Goal: Task Accomplishment & Management: Complete application form

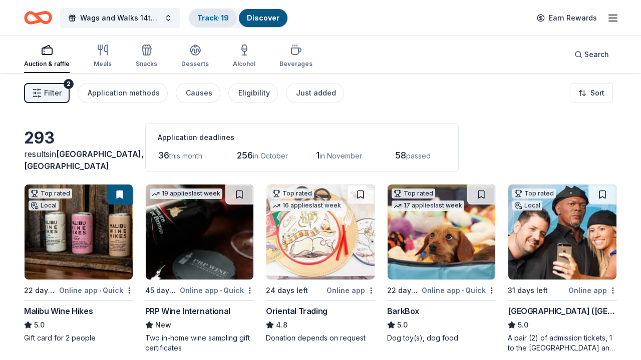
click at [209, 16] on link "Track · 19" at bounding box center [213, 18] width 32 height 9
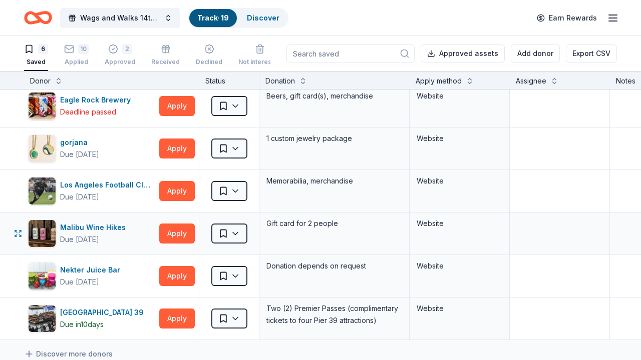
scroll to position [7, 0]
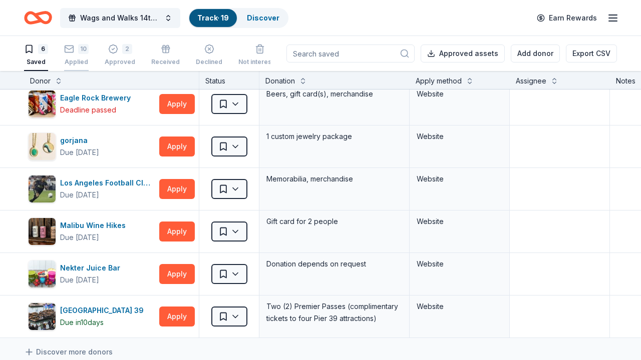
click at [74, 54] on div "10" at bounding box center [76, 49] width 25 height 10
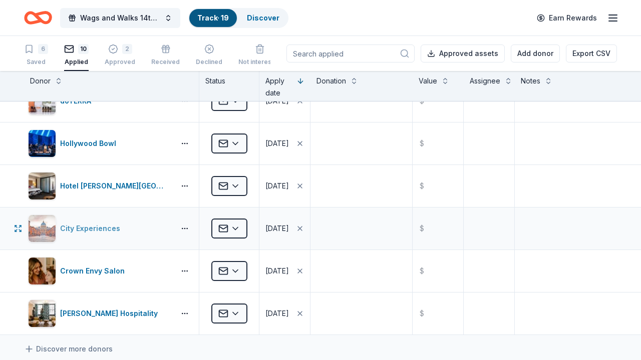
scroll to position [200, 0]
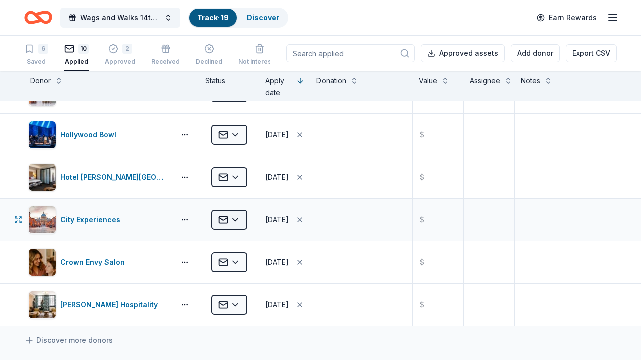
click at [241, 224] on html "Wags and Walks 14th Annual Online Auction Track · 19 Discover Earn Rewards 6 Sa…" at bounding box center [320, 180] width 641 height 360
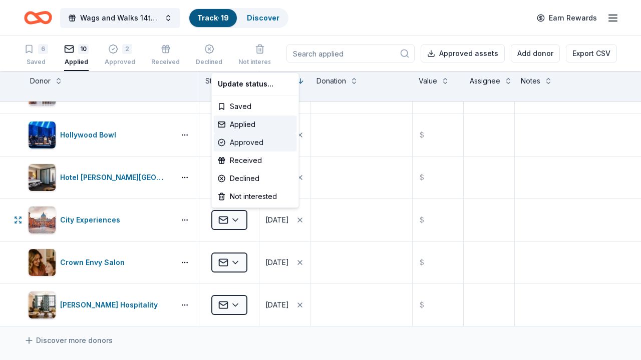
click at [242, 140] on div "Approved" at bounding box center [255, 143] width 83 height 18
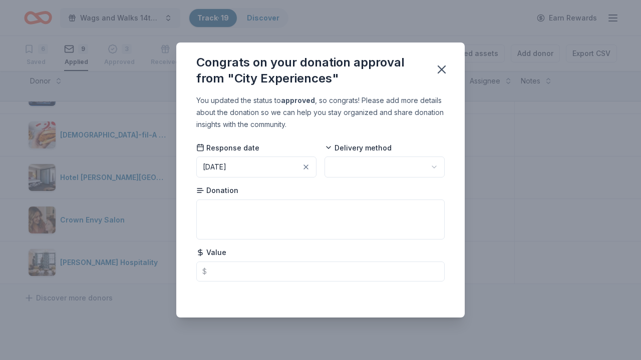
click at [260, 173] on button "09/02/2025" at bounding box center [256, 167] width 120 height 21
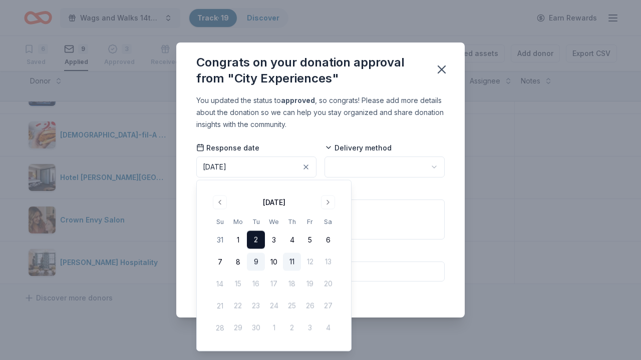
click at [255, 261] on button "9" at bounding box center [256, 262] width 18 height 18
click at [308, 131] on div "You updated the status to approved , so congrats! Please add more details about…" at bounding box center [320, 113] width 248 height 36
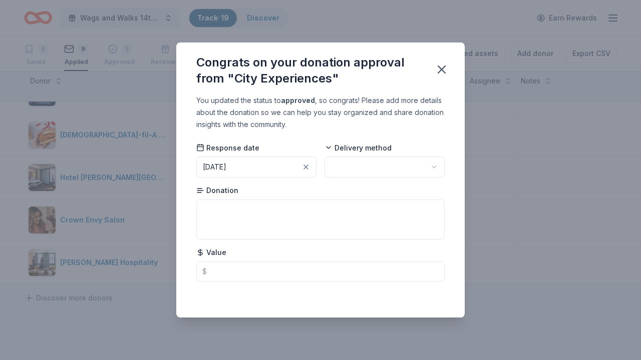
click at [363, 163] on html "Wags and Walks 14th Annual Online Auction Track · 19 Discover Earn Rewards 6 Sa…" at bounding box center [320, 180] width 641 height 360
click at [304, 134] on div "You updated the status to approved , so congrats! Please add more details about…" at bounding box center [320, 206] width 288 height 223
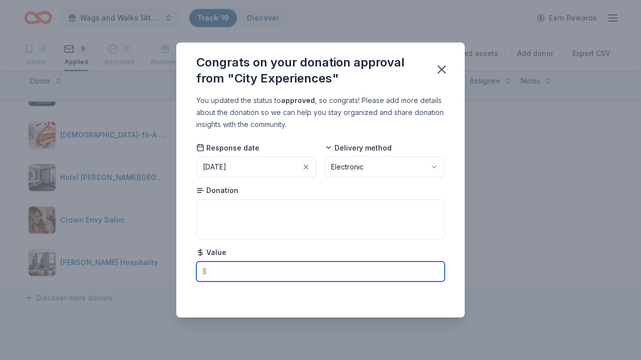
click at [264, 272] on input "text" at bounding box center [320, 272] width 248 height 20
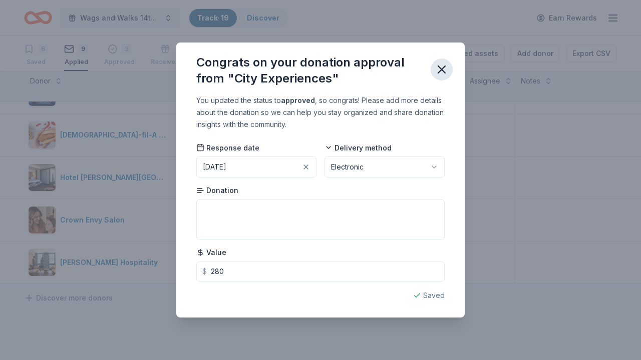
type input "280.00"
click at [444, 73] on icon "button" at bounding box center [441, 69] width 7 height 7
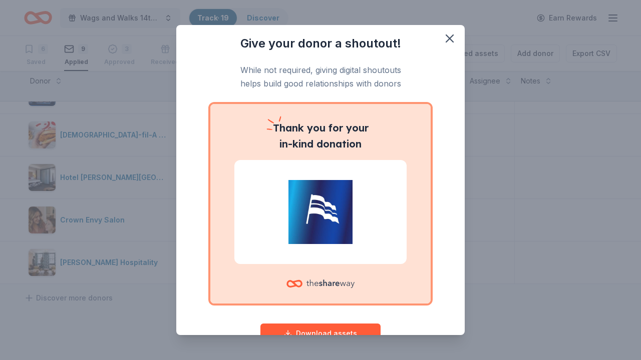
scroll to position [0, 0]
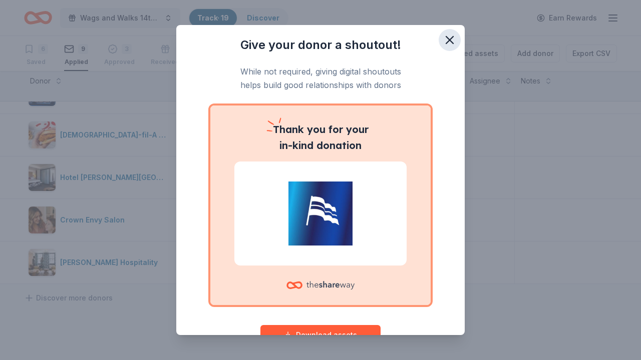
click at [451, 35] on icon "button" at bounding box center [449, 40] width 14 height 14
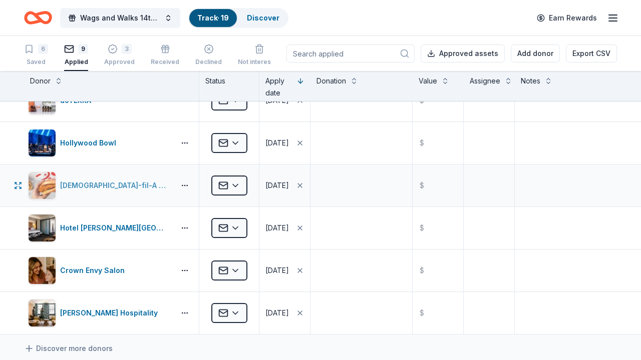
scroll to position [153, 0]
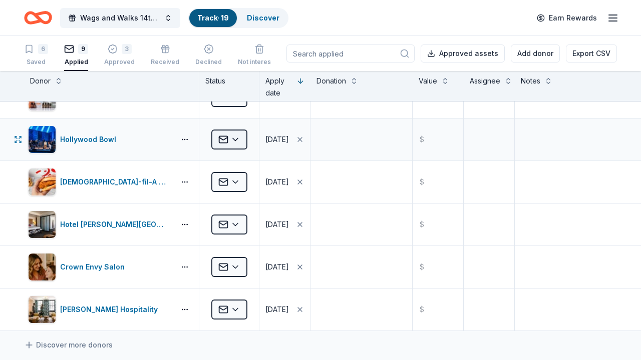
click at [231, 139] on html "Wags and Walks 14th Annual Online Auction Track · 19 Discover Earn Rewards 6 Sa…" at bounding box center [320, 180] width 641 height 360
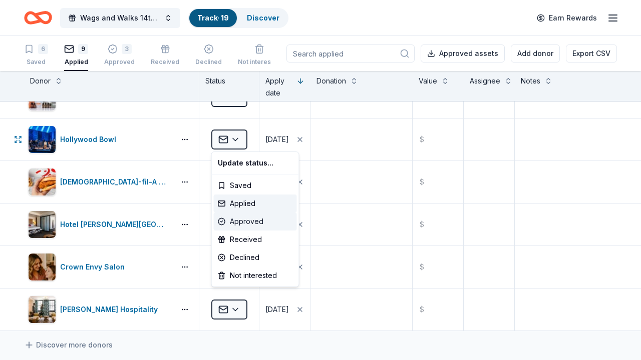
click at [235, 222] on div "Approved" at bounding box center [255, 222] width 83 height 18
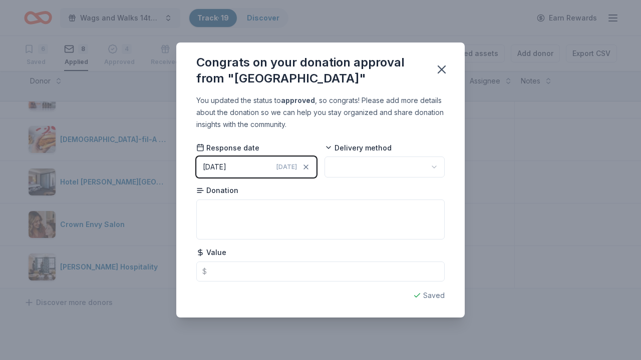
click at [269, 167] on button "09/11/2025 Today" at bounding box center [256, 167] width 120 height 21
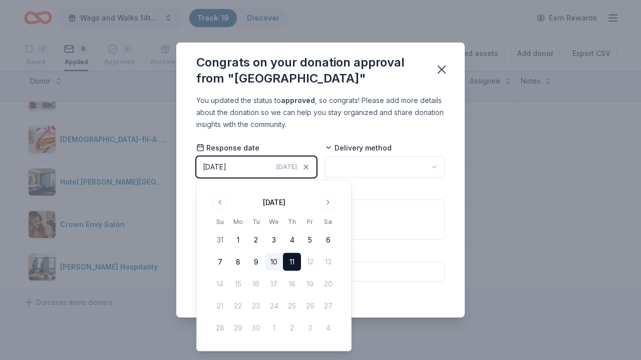
click at [273, 260] on button "10" at bounding box center [274, 262] width 18 height 18
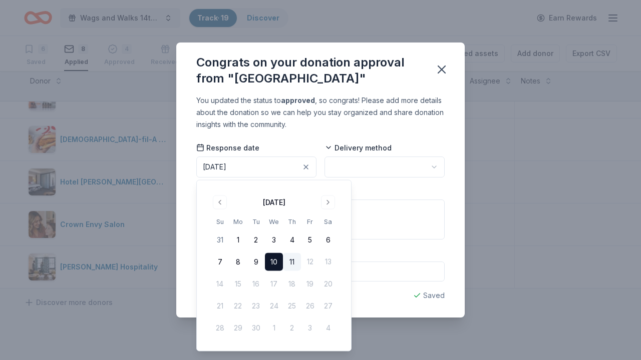
click at [292, 262] on button "11" at bounding box center [292, 262] width 18 height 18
click at [367, 166] on html "Wags and Walks 14th Annual Online Auction Track · 19 Discover Earn Rewards 6 Sa…" at bounding box center [320, 180] width 641 height 360
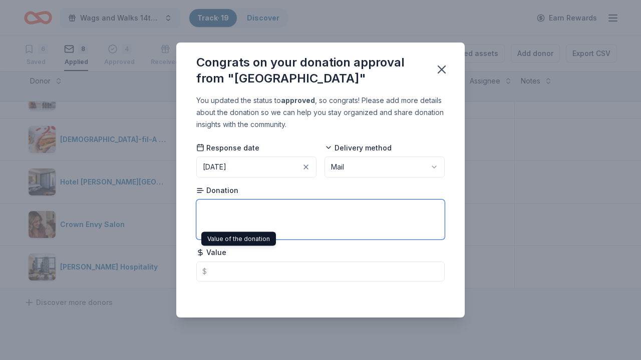
click at [225, 229] on textarea at bounding box center [320, 220] width 248 height 40
type textarea "Tickets to LA Phil"
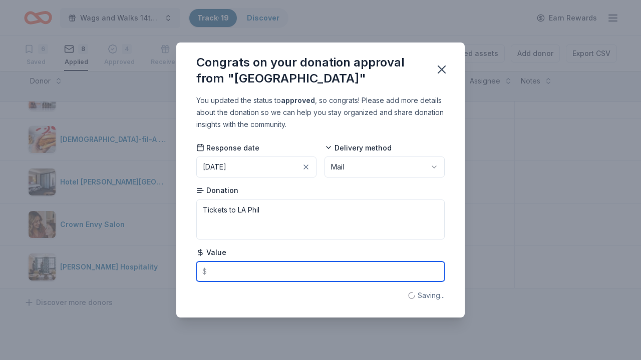
click at [220, 272] on input "text" at bounding box center [320, 272] width 248 height 20
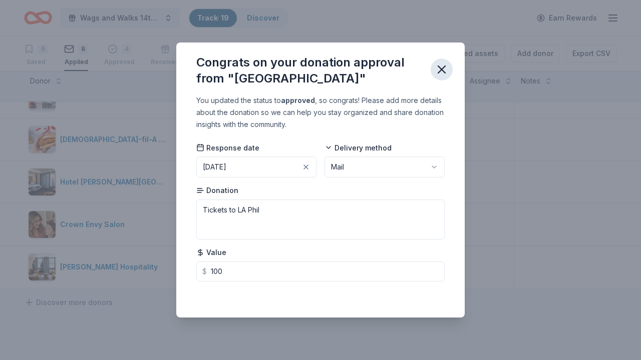
type input "100.00"
click at [438, 66] on icon "button" at bounding box center [441, 69] width 7 height 7
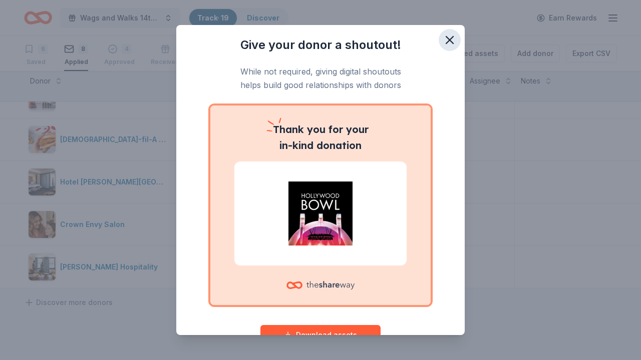
click at [448, 39] on icon "button" at bounding box center [449, 40] width 7 height 7
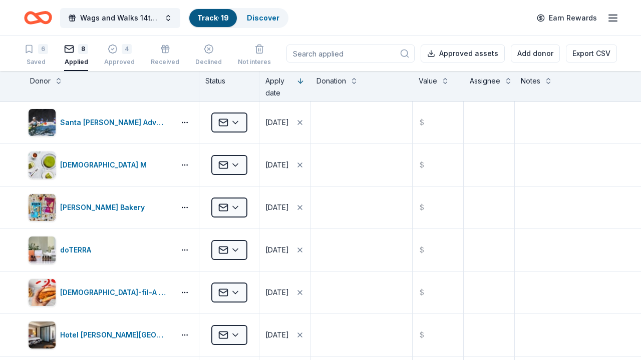
scroll to position [0, 0]
click at [39, 61] on div "Saved" at bounding box center [36, 62] width 24 height 8
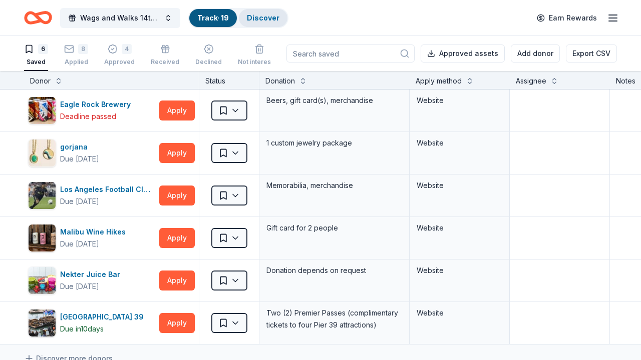
click at [246, 16] on div "Discover" at bounding box center [263, 18] width 49 height 18
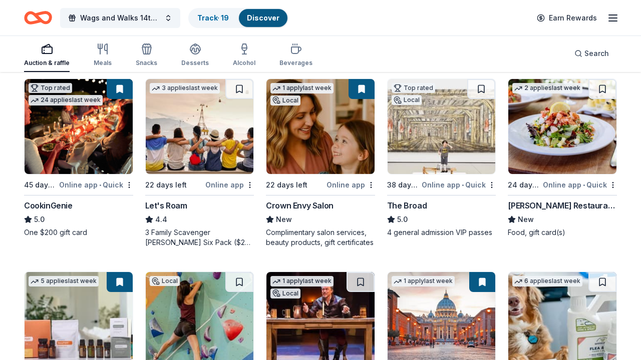
scroll to position [283, 0]
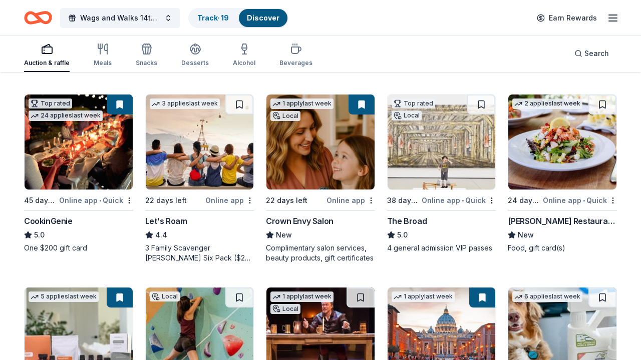
click at [222, 123] on img at bounding box center [200, 142] width 108 height 95
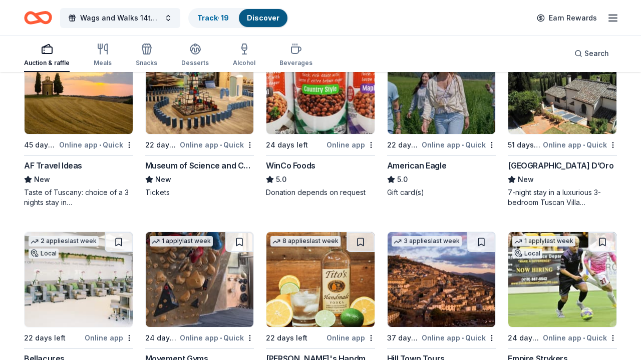
scroll to position [1493, 0]
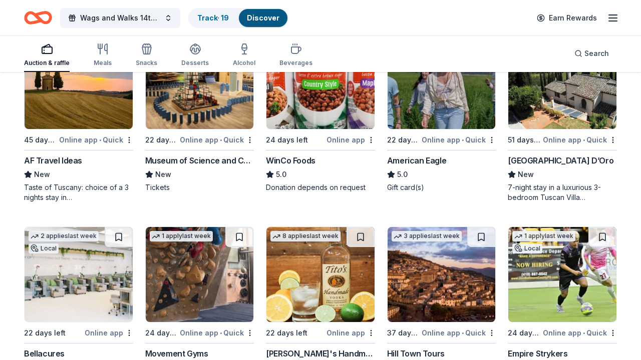
click at [319, 107] on img at bounding box center [320, 81] width 108 height 95
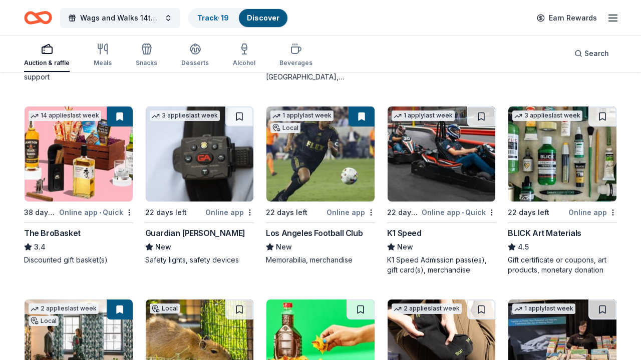
scroll to position [2018, 0]
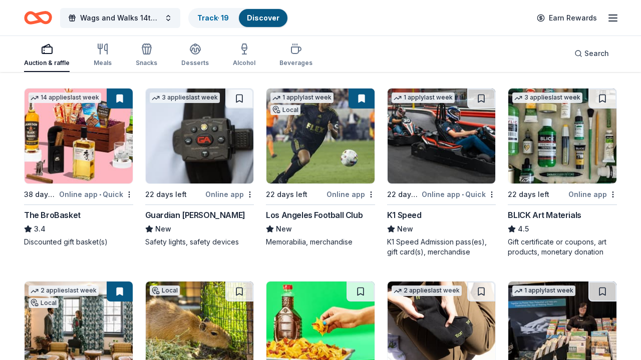
click at [439, 171] on img at bounding box center [441, 136] width 108 height 95
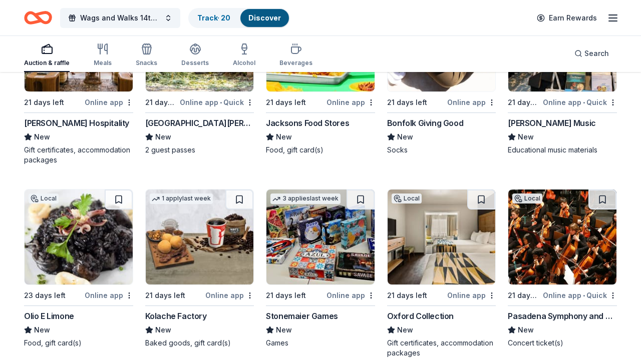
scroll to position [2305, 0]
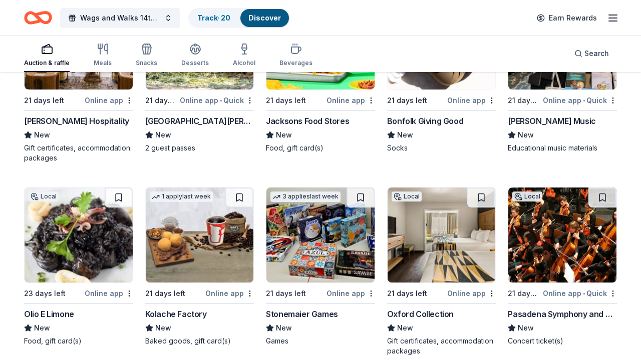
click at [97, 245] on img at bounding box center [79, 235] width 108 height 95
click at [204, 248] on img at bounding box center [200, 235] width 108 height 95
click at [429, 252] on img at bounding box center [441, 235] width 108 height 95
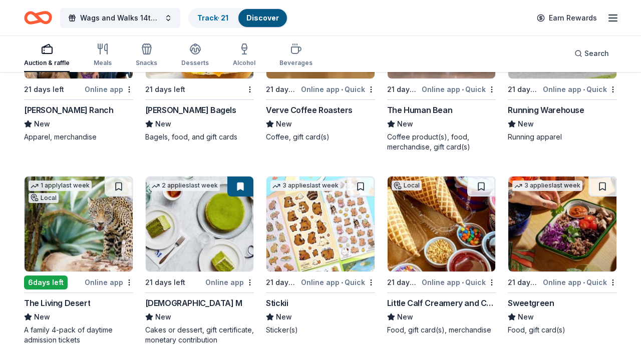
scroll to position [2912, 0]
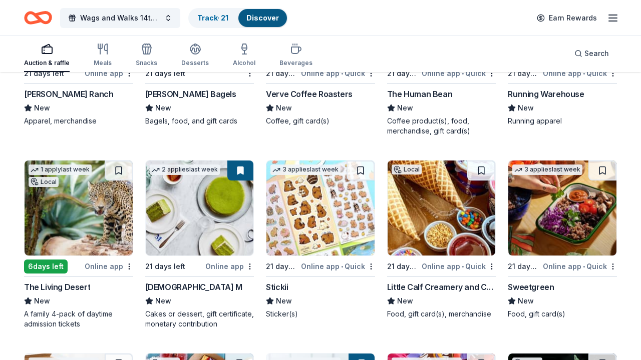
click at [461, 222] on img at bounding box center [441, 208] width 108 height 95
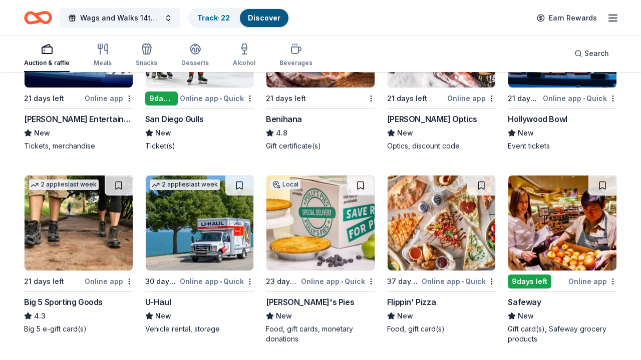
scroll to position [3882, 0]
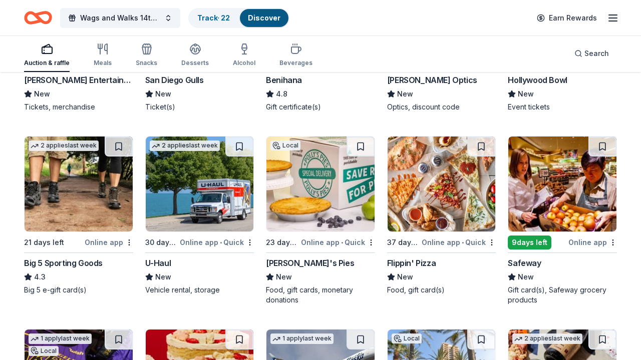
click at [298, 194] on img at bounding box center [320, 184] width 108 height 95
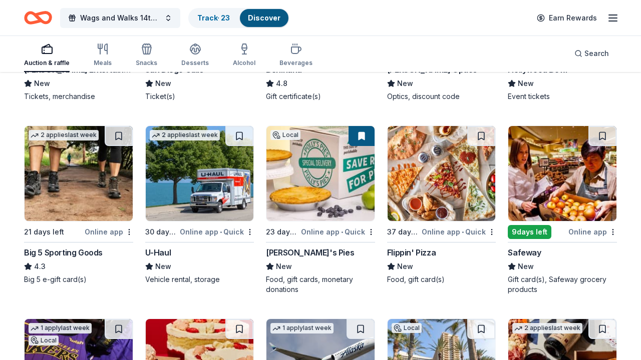
scroll to position [3901, 0]
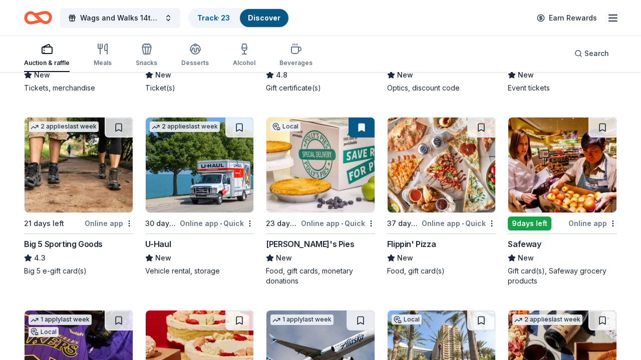
click at [228, 190] on img at bounding box center [200, 165] width 108 height 95
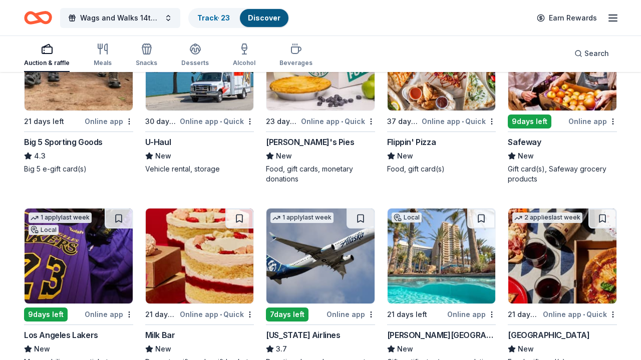
scroll to position [4037, 0]
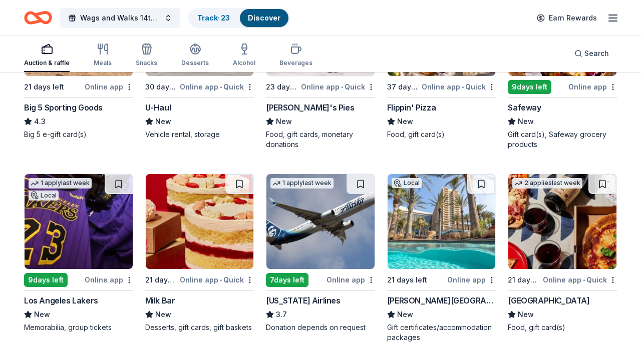
click at [441, 243] on img at bounding box center [441, 221] width 108 height 95
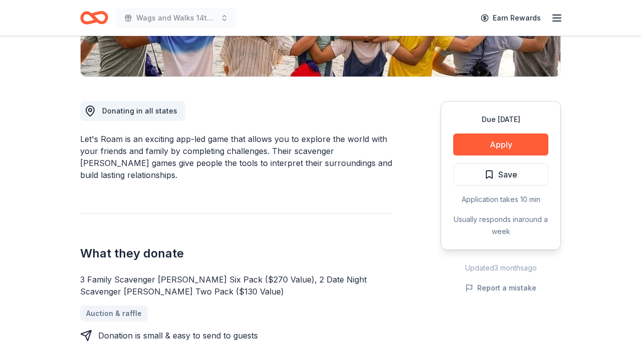
scroll to position [231, 0]
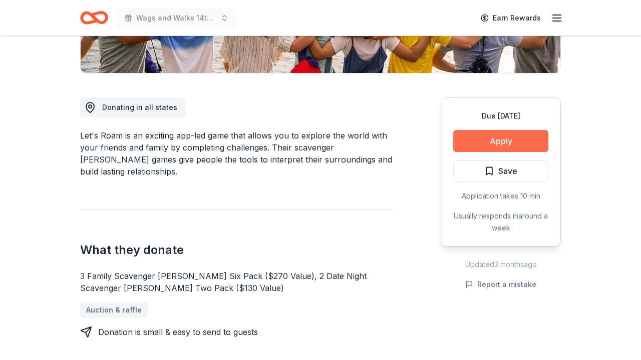
click at [467, 143] on button "Apply" at bounding box center [500, 141] width 95 height 22
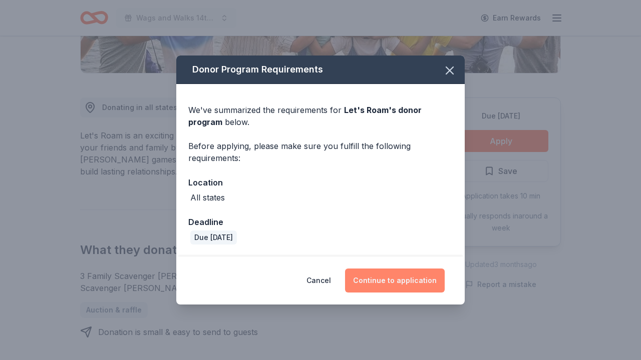
click at [387, 271] on button "Continue to application" at bounding box center [395, 281] width 100 height 24
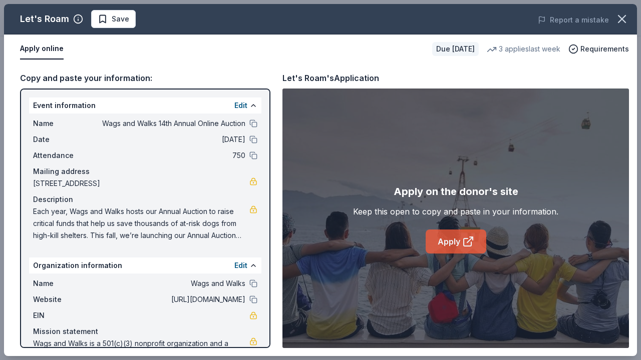
click at [461, 239] on link "Apply" at bounding box center [455, 242] width 61 height 24
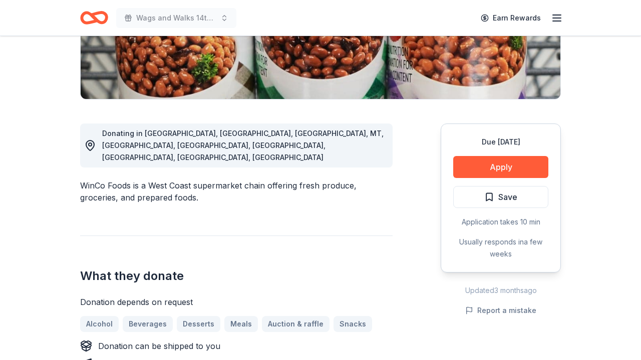
scroll to position [208, 0]
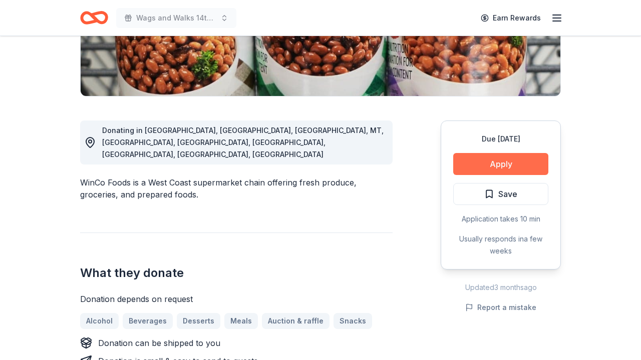
click at [490, 168] on button "Apply" at bounding box center [500, 164] width 95 height 22
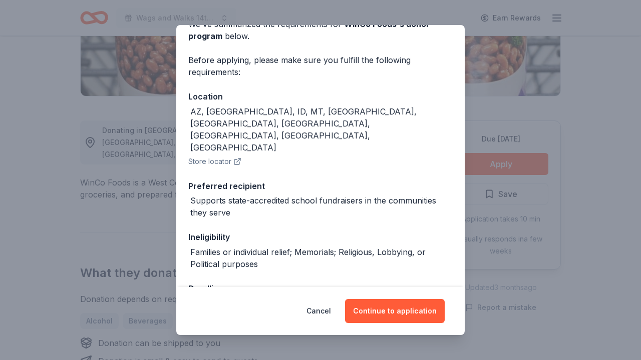
scroll to position [55, 0]
click at [375, 313] on button "Continue to application" at bounding box center [395, 311] width 100 height 24
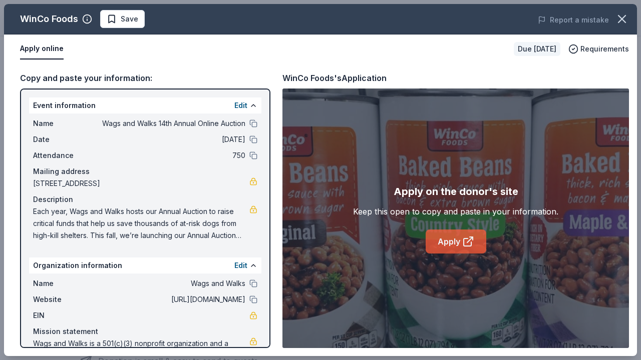
click at [459, 245] on link "Apply" at bounding box center [455, 242] width 61 height 24
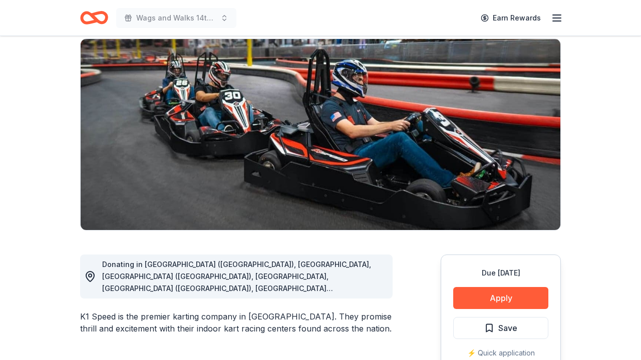
scroll to position [97, 0]
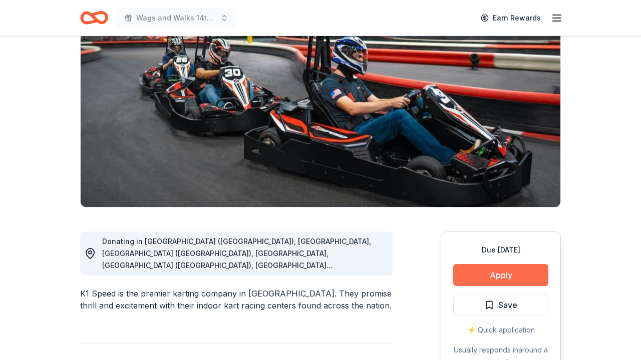
click at [489, 272] on button "Apply" at bounding box center [500, 275] width 95 height 22
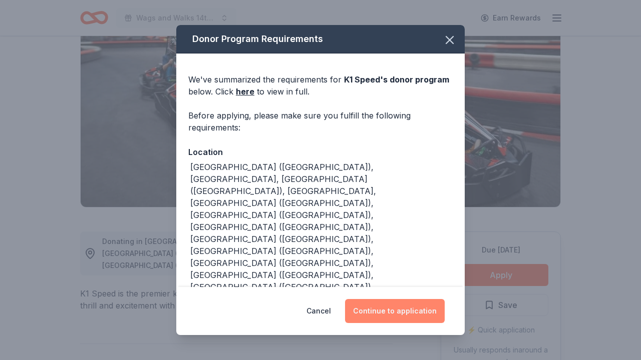
click at [395, 311] on button "Continue to application" at bounding box center [395, 311] width 100 height 24
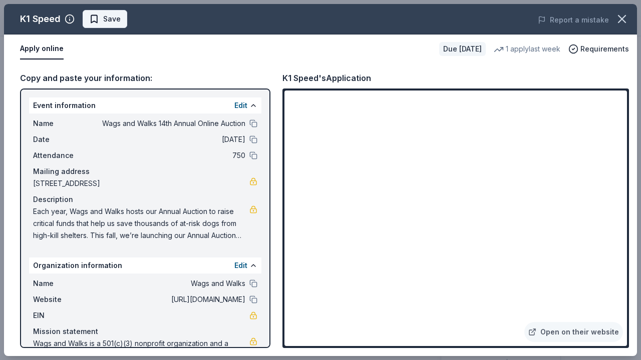
click at [114, 20] on span "Save" at bounding box center [112, 19] width 18 height 12
click at [136, 22] on body "Wags and Walks 14th Annual Online Auction Earn Rewards Due in 21 days Share K1 …" at bounding box center [320, 83] width 641 height 360
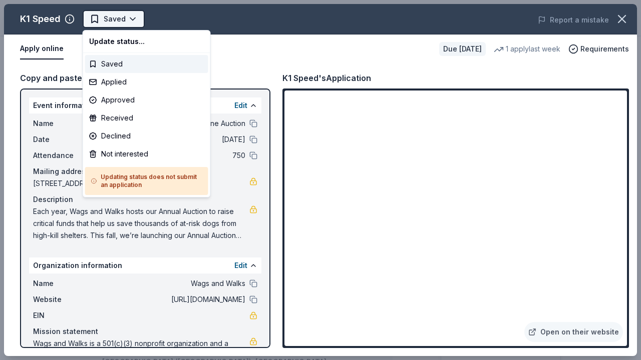
scroll to position [0, 0]
click at [140, 81] on div "Applied" at bounding box center [146, 82] width 123 height 18
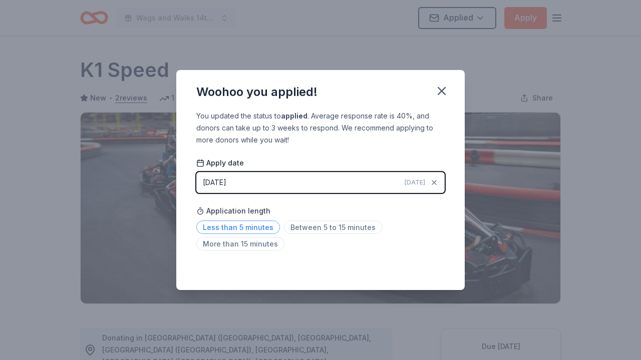
click at [247, 224] on span "Less than 5 minutes" at bounding box center [238, 228] width 84 height 14
click at [437, 95] on icon "button" at bounding box center [441, 91] width 14 height 14
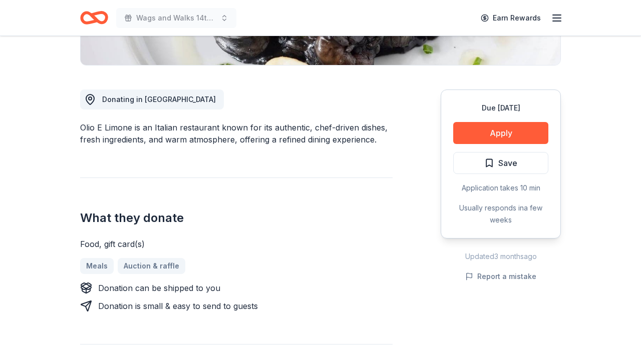
scroll to position [253, 0]
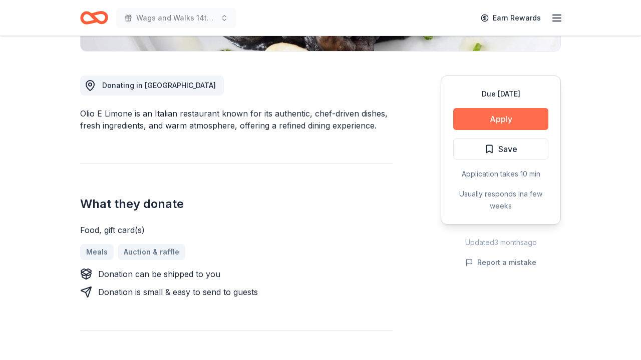
click at [481, 115] on button "Apply" at bounding box center [500, 119] width 95 height 22
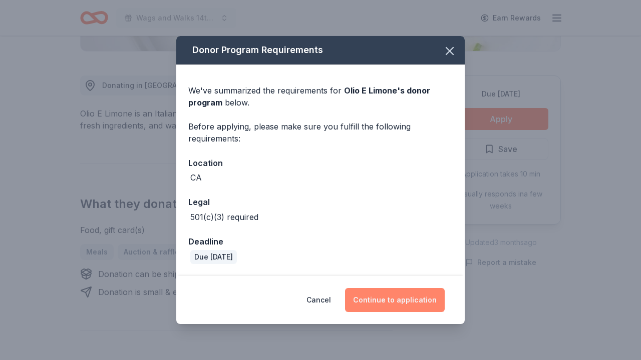
click at [412, 300] on button "Continue to application" at bounding box center [395, 300] width 100 height 24
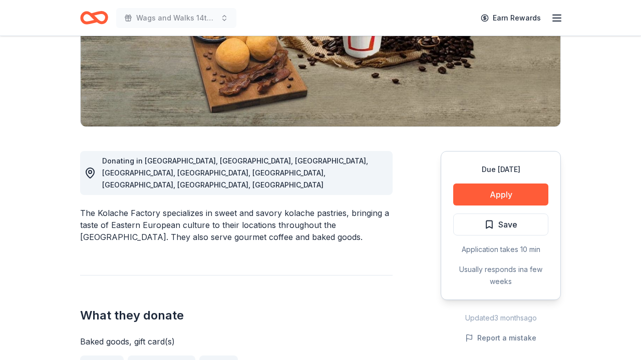
scroll to position [211, 0]
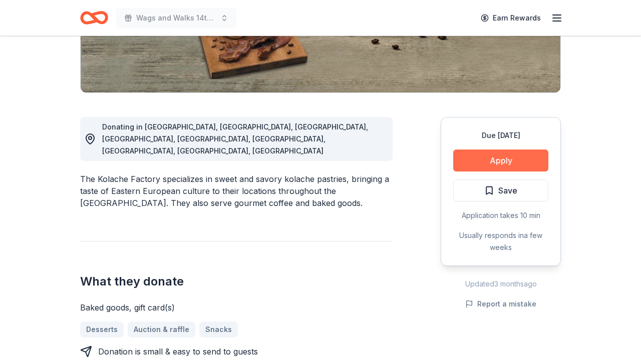
click at [463, 160] on button "Apply" at bounding box center [500, 161] width 95 height 22
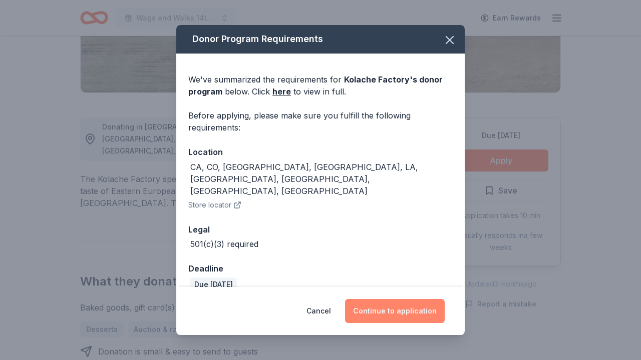
click at [366, 311] on button "Continue to application" at bounding box center [395, 311] width 100 height 24
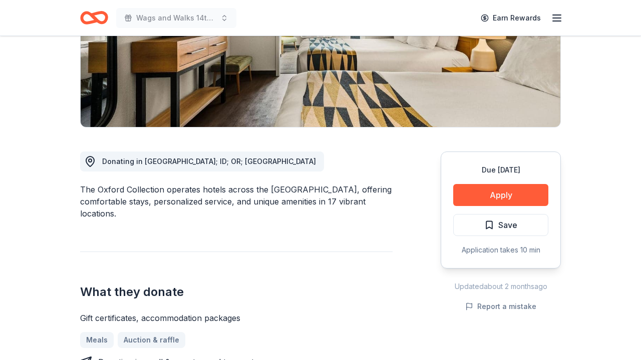
scroll to position [182, 0]
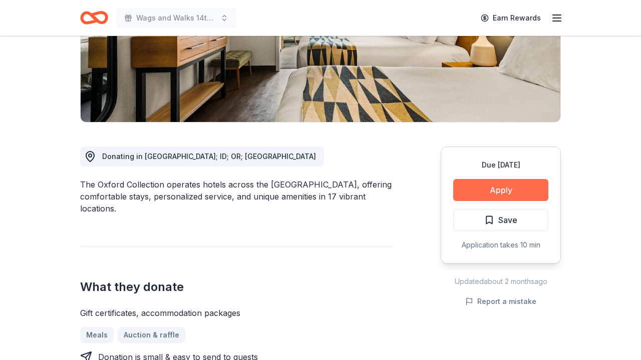
click at [476, 195] on button "Apply" at bounding box center [500, 190] width 95 height 22
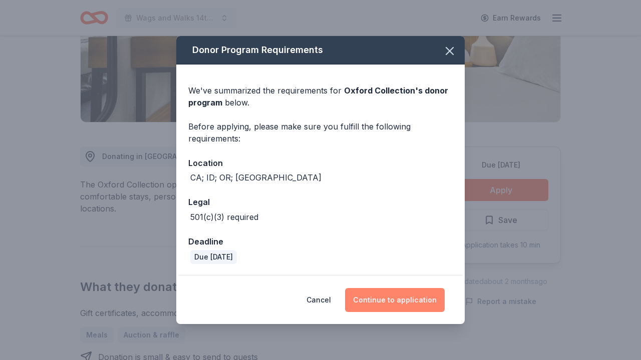
click at [402, 290] on button "Continue to application" at bounding box center [395, 300] width 100 height 24
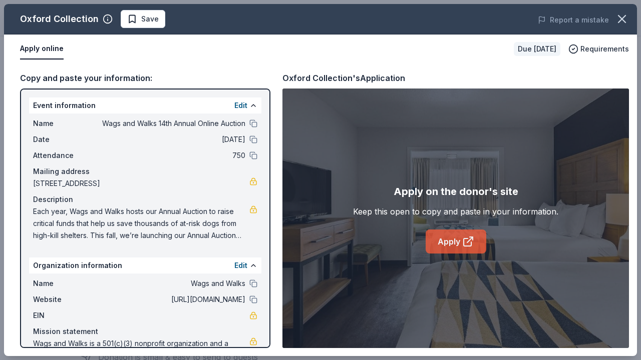
click at [437, 243] on link "Apply" at bounding box center [455, 242] width 61 height 24
click at [153, 18] on span "Save" at bounding box center [150, 19] width 18 height 12
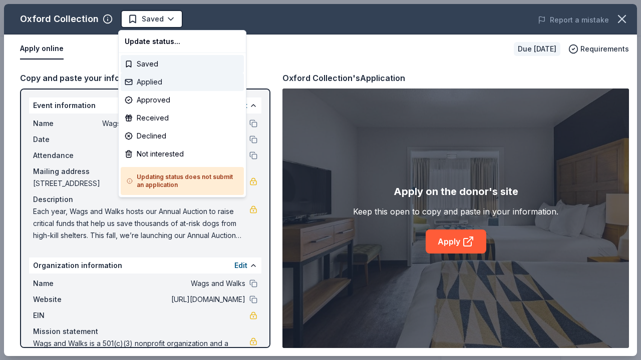
click at [145, 81] on div "Applied" at bounding box center [182, 82] width 123 height 18
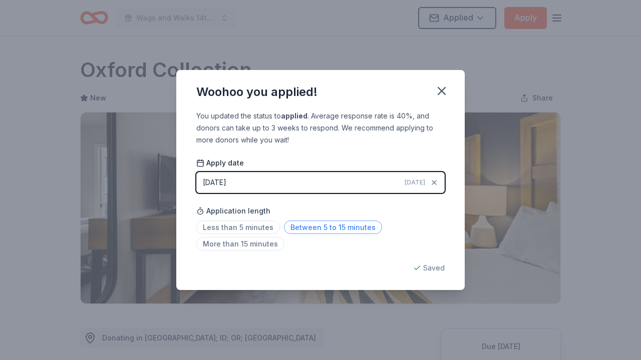
click at [331, 223] on span "Between 5 to 15 minutes" at bounding box center [333, 228] width 98 height 14
click at [439, 90] on icon "button" at bounding box center [441, 91] width 14 height 14
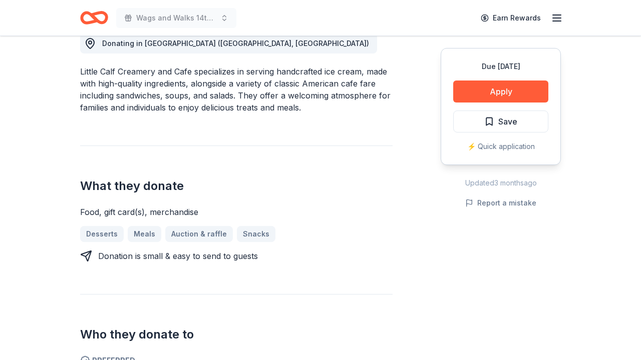
scroll to position [307, 0]
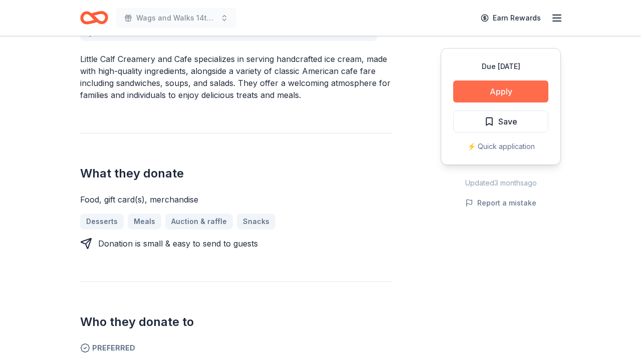
click at [477, 91] on button "Apply" at bounding box center [500, 92] width 95 height 22
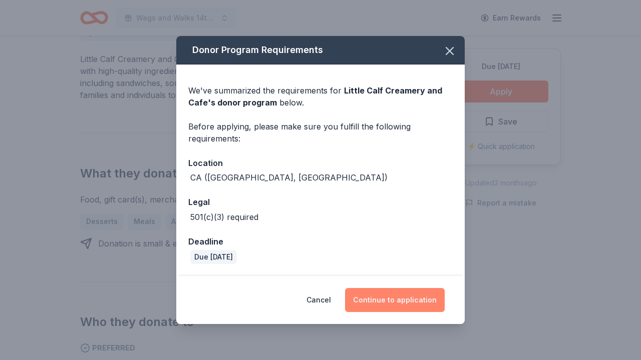
click at [384, 302] on button "Continue to application" at bounding box center [395, 300] width 100 height 24
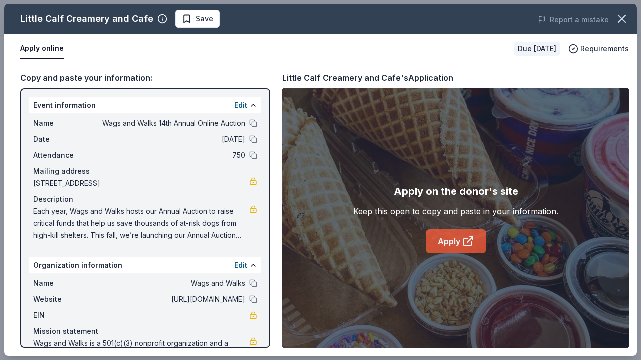
click at [444, 240] on link "Apply" at bounding box center [455, 242] width 61 height 24
click at [189, 17] on span "Save" at bounding box center [198, 19] width 32 height 12
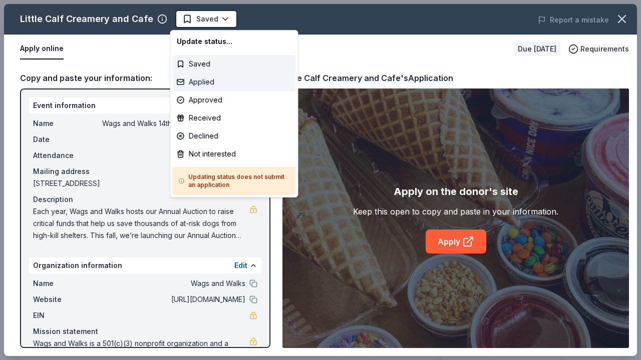
click at [201, 83] on div "Applied" at bounding box center [234, 82] width 123 height 18
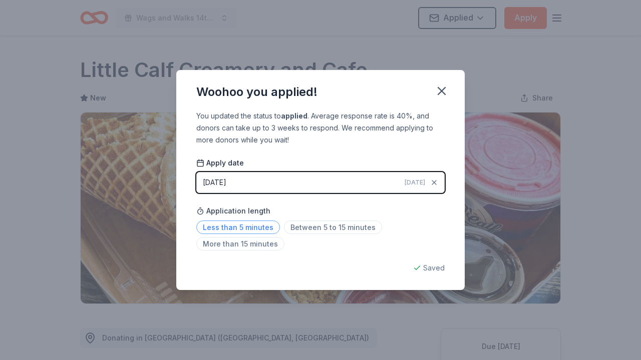
click at [246, 223] on span "Less than 5 minutes" at bounding box center [238, 228] width 84 height 14
click at [447, 90] on icon "button" at bounding box center [441, 91] width 14 height 14
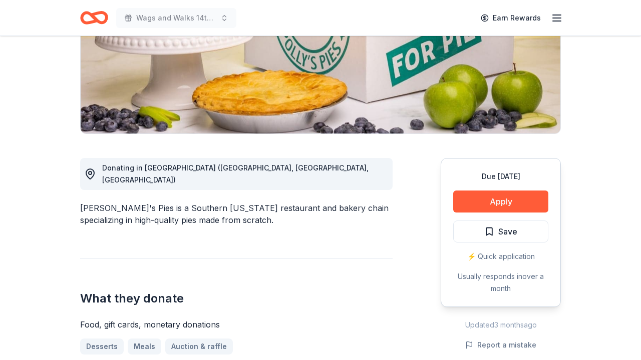
scroll to position [220, 0]
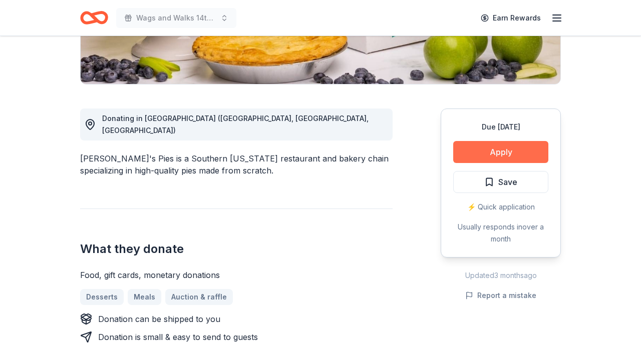
click at [511, 145] on button "Apply" at bounding box center [500, 152] width 95 height 22
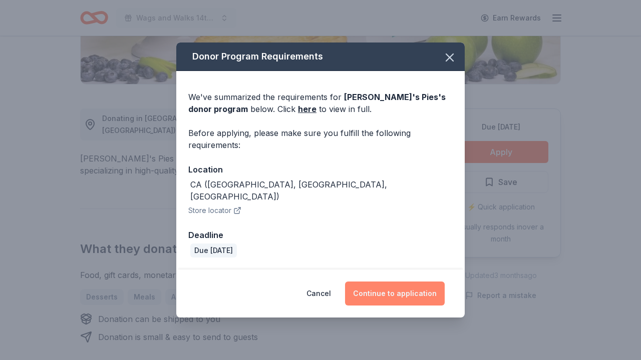
click at [405, 286] on button "Continue to application" at bounding box center [395, 294] width 100 height 24
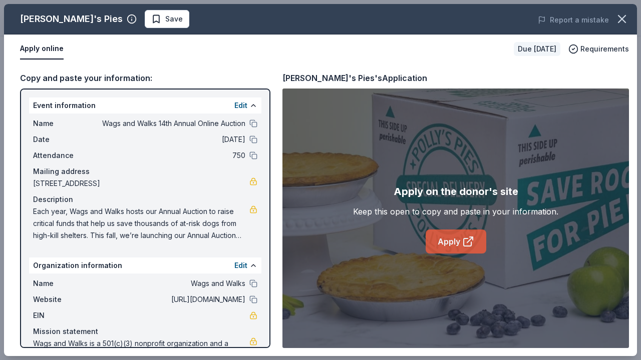
click at [462, 242] on icon at bounding box center [468, 242] width 12 height 12
click at [151, 21] on span "Save" at bounding box center [167, 19] width 32 height 12
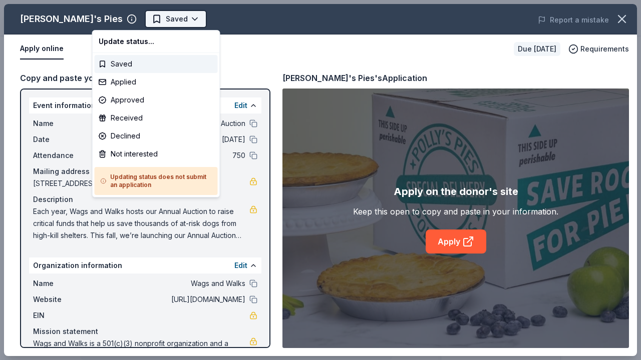
click at [123, 21] on body "Wags and Walks 14th Annual Online Auction Earn Rewards Due [DATE] Share [PERSON…" at bounding box center [320, 180] width 641 height 360
click at [133, 76] on div "Applied" at bounding box center [156, 82] width 123 height 18
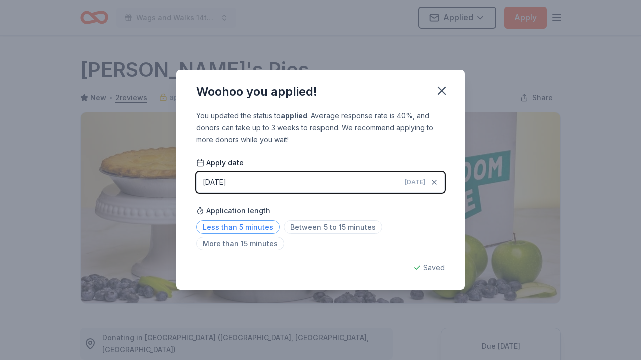
click at [259, 226] on span "Less than 5 minutes" at bounding box center [238, 228] width 84 height 14
click at [441, 87] on icon "button" at bounding box center [441, 91] width 14 height 14
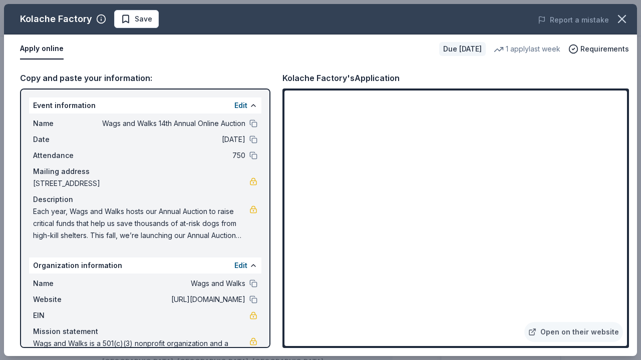
scroll to position [211, 0]
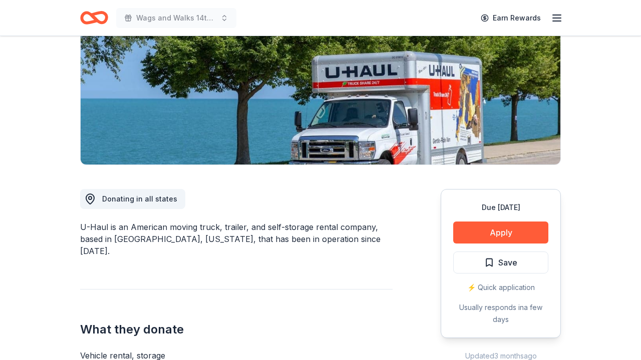
scroll to position [144, 0]
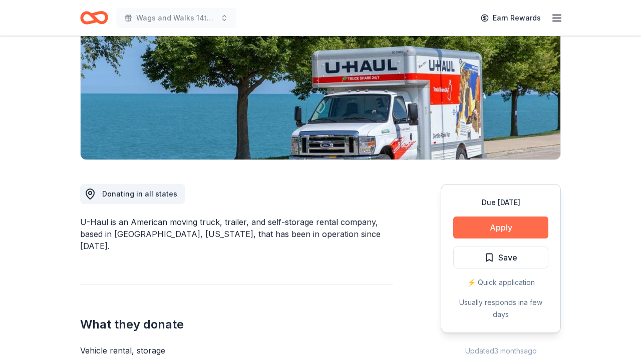
click at [453, 223] on button "Apply" at bounding box center [500, 228] width 95 height 22
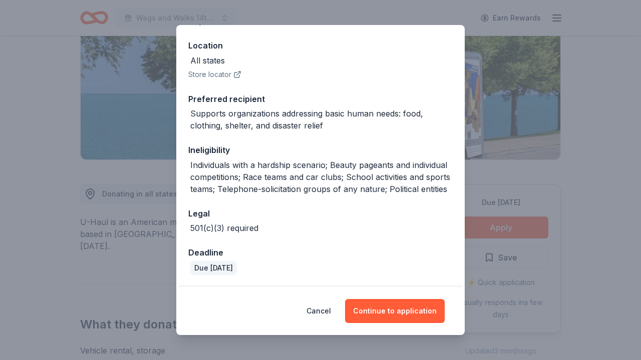
scroll to position [106, 0]
click at [102, 189] on div "Donor Program Requirements We've summarized the requirements for U-Haul 's dono…" at bounding box center [320, 180] width 641 height 360
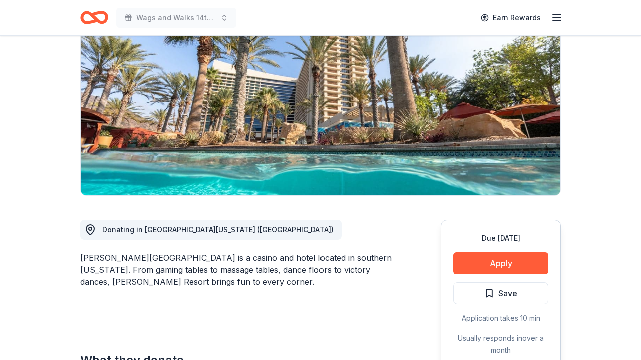
scroll to position [109, 0]
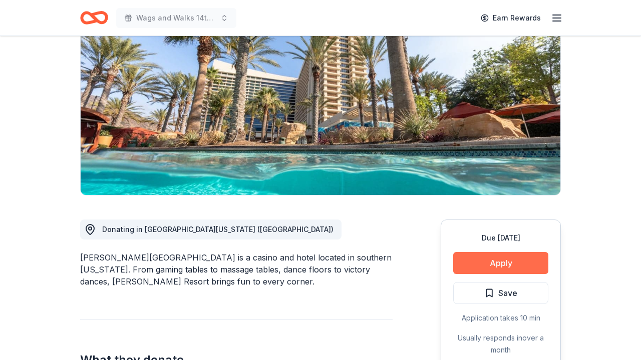
click at [467, 260] on button "Apply" at bounding box center [500, 263] width 95 height 22
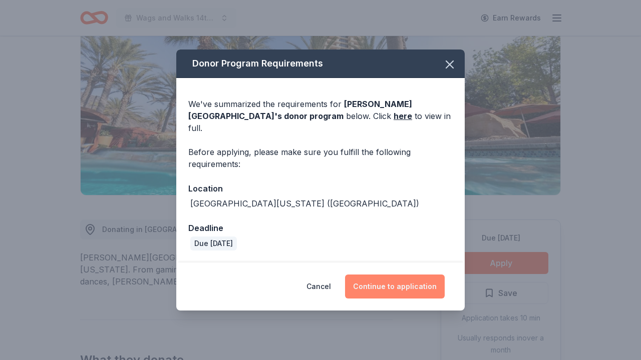
click at [394, 280] on button "Continue to application" at bounding box center [395, 287] width 100 height 24
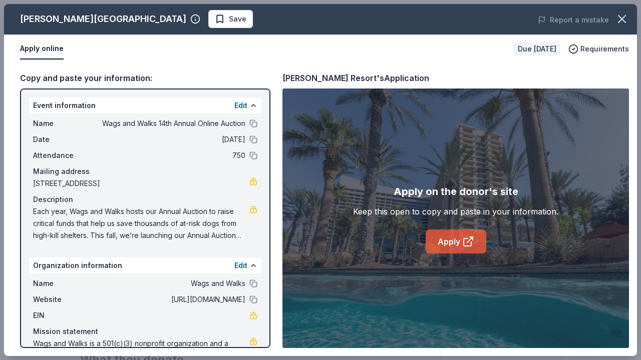
click at [429, 245] on link "Apply" at bounding box center [455, 242] width 61 height 24
